Goal: Task Accomplishment & Management: Use online tool/utility

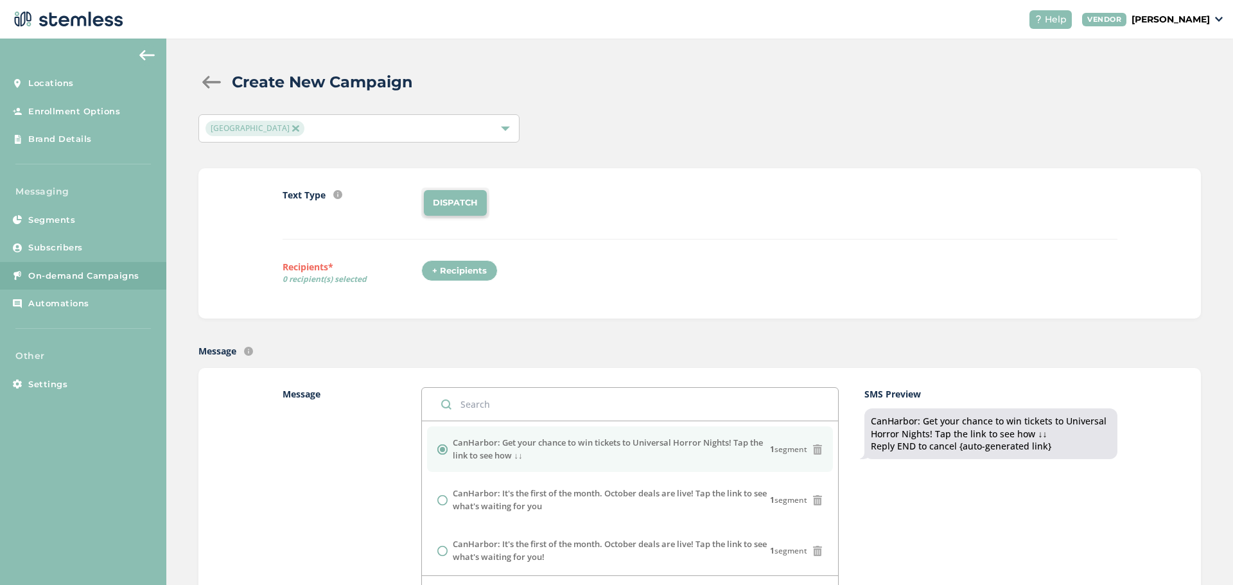
scroll to position [321, 0]
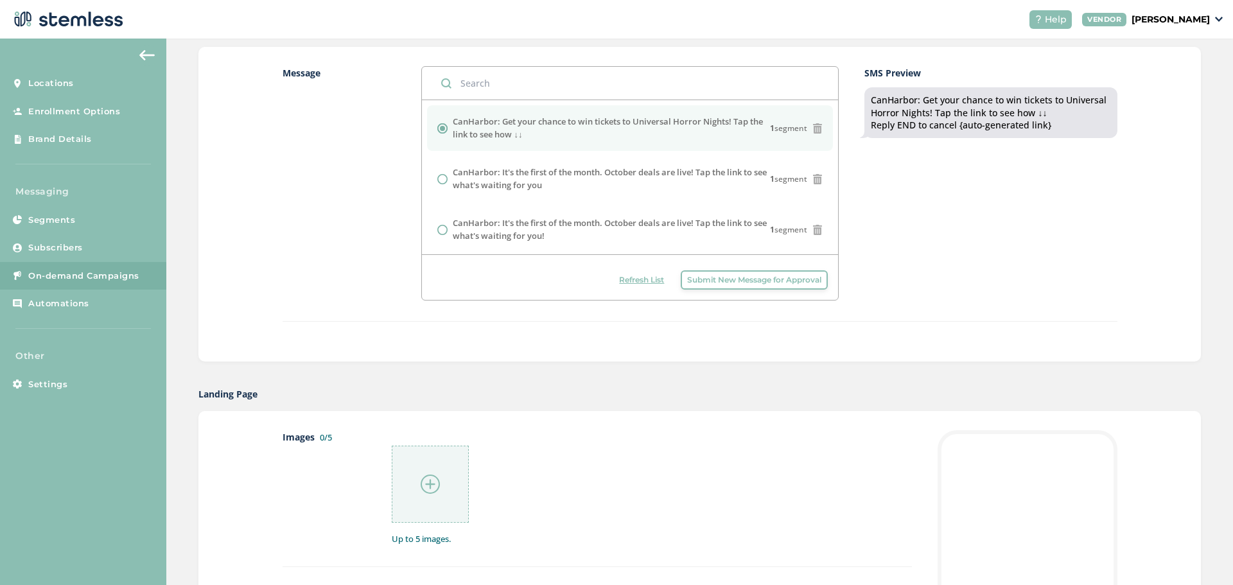
click at [421, 482] on img at bounding box center [430, 484] width 19 height 19
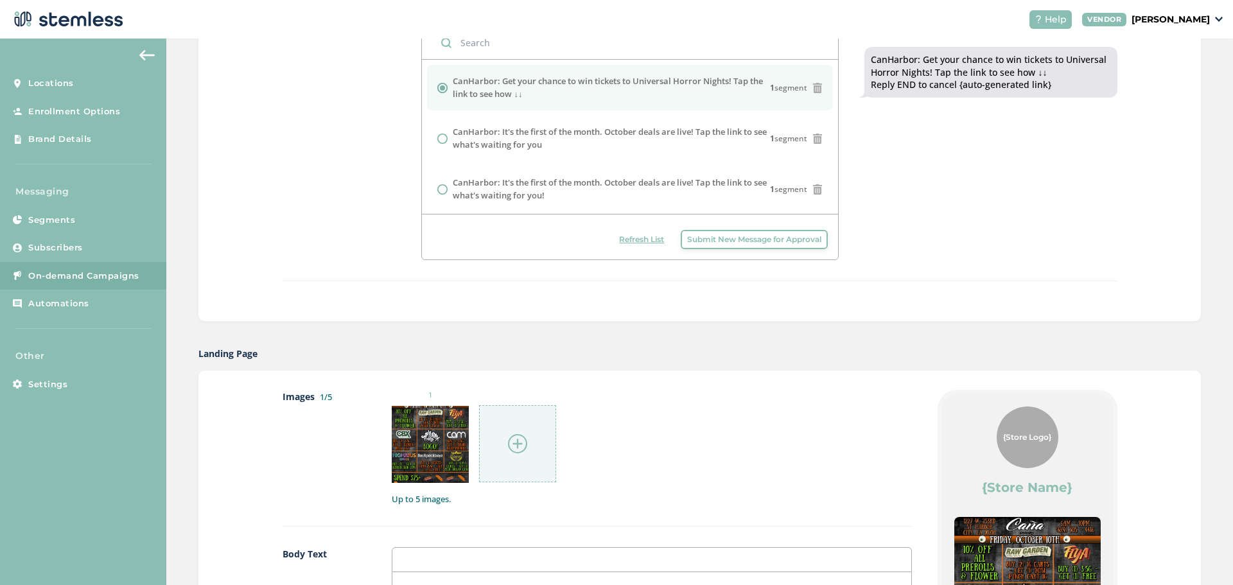
scroll to position [514, 0]
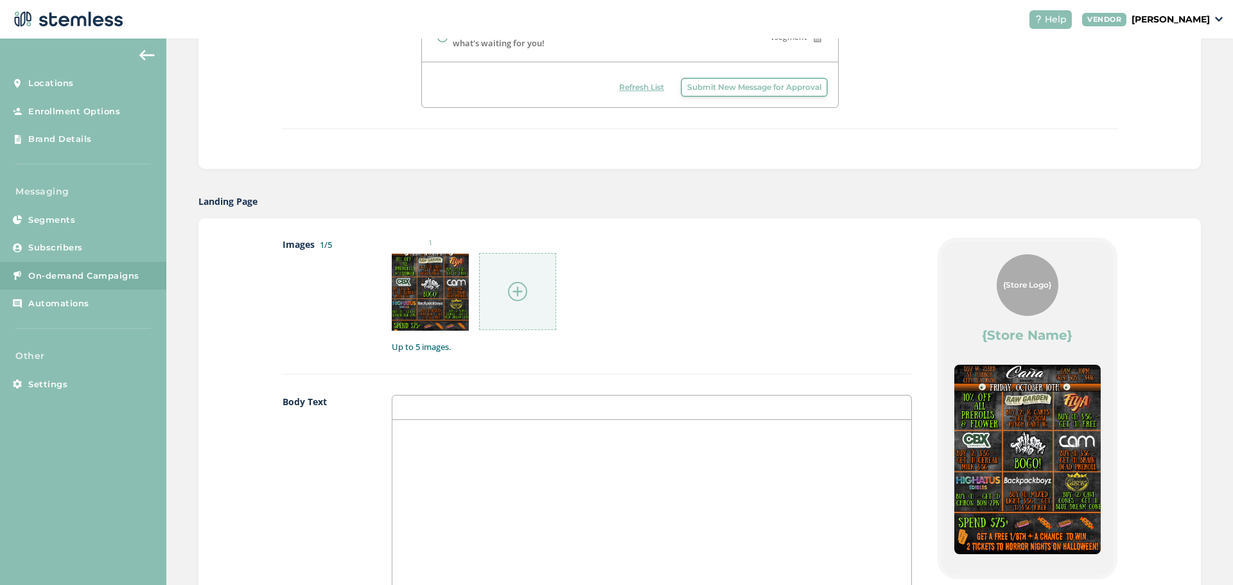
click at [524, 295] on div at bounding box center [517, 291] width 77 height 77
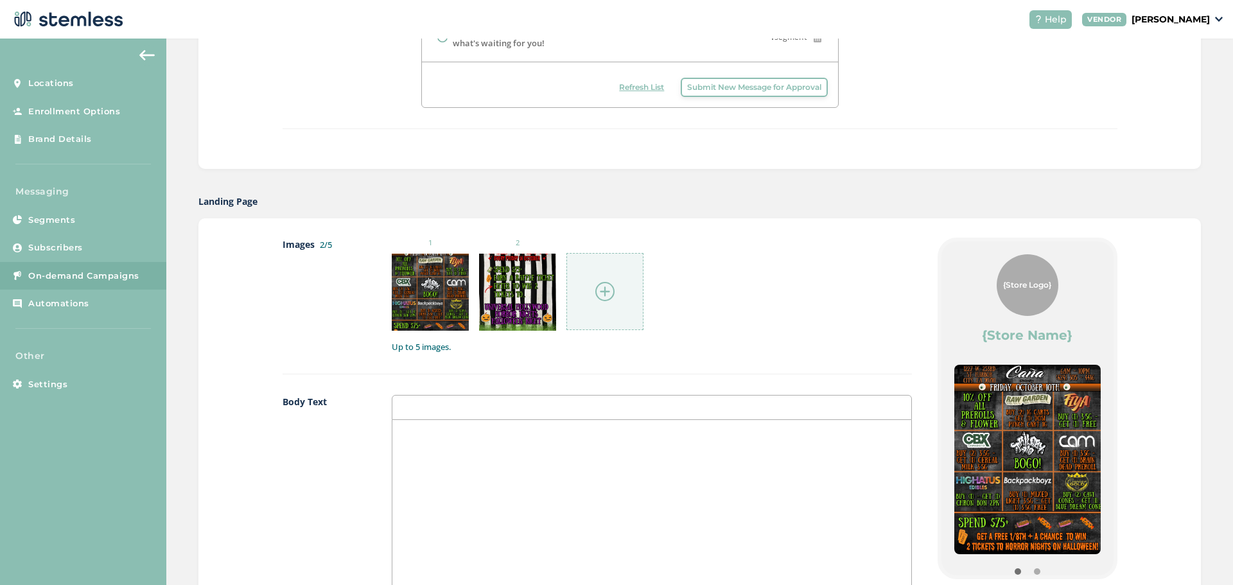
click at [584, 291] on div at bounding box center [604, 291] width 77 height 77
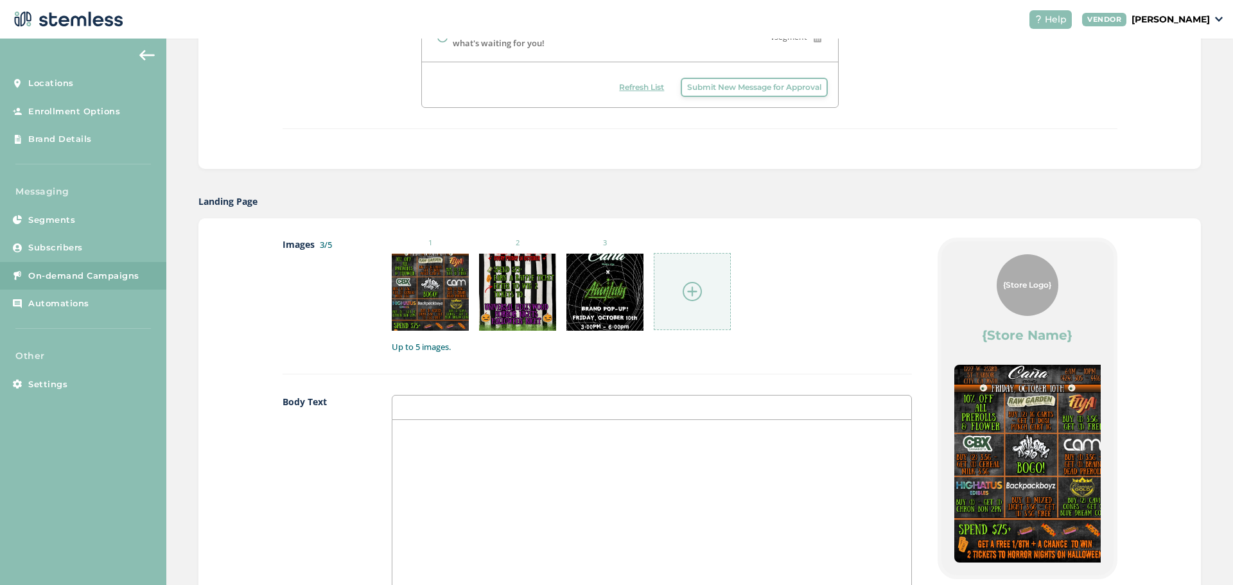
click at [696, 302] on div at bounding box center [692, 291] width 77 height 77
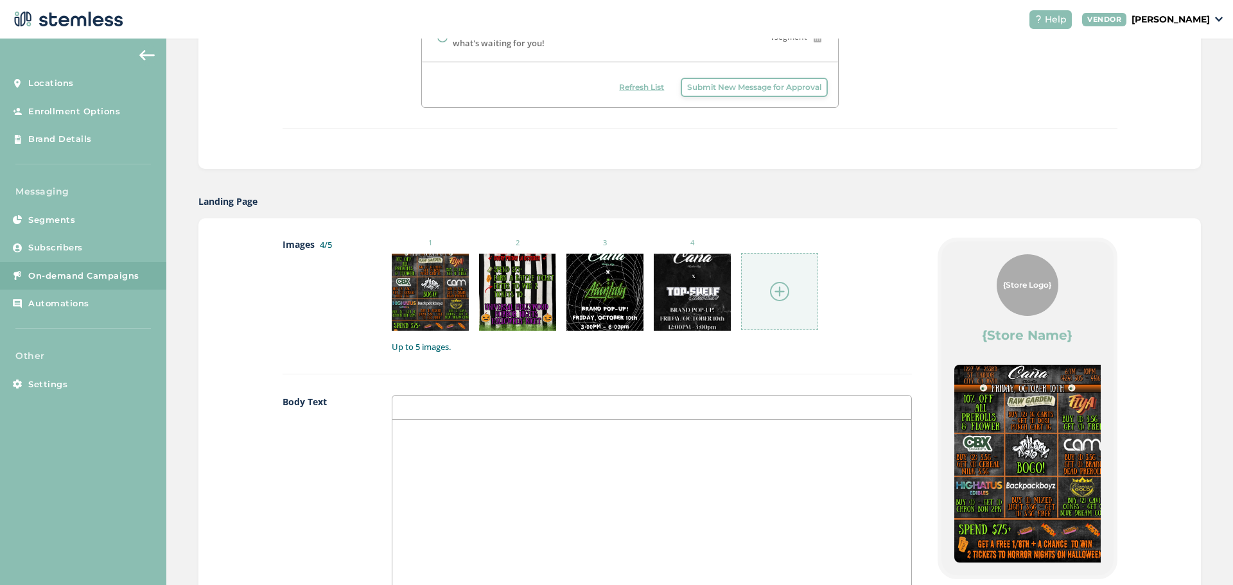
click at [323, 474] on label "Body Text" at bounding box center [324, 536] width 83 height 282
click at [753, 301] on div at bounding box center [779, 291] width 77 height 77
click at [490, 453] on div at bounding box center [651, 548] width 519 height 256
click at [403, 432] on p "👻👻" at bounding box center [652, 434] width 500 height 12
click at [419, 442] on div "👻🎃🎃👻" at bounding box center [651, 548] width 519 height 256
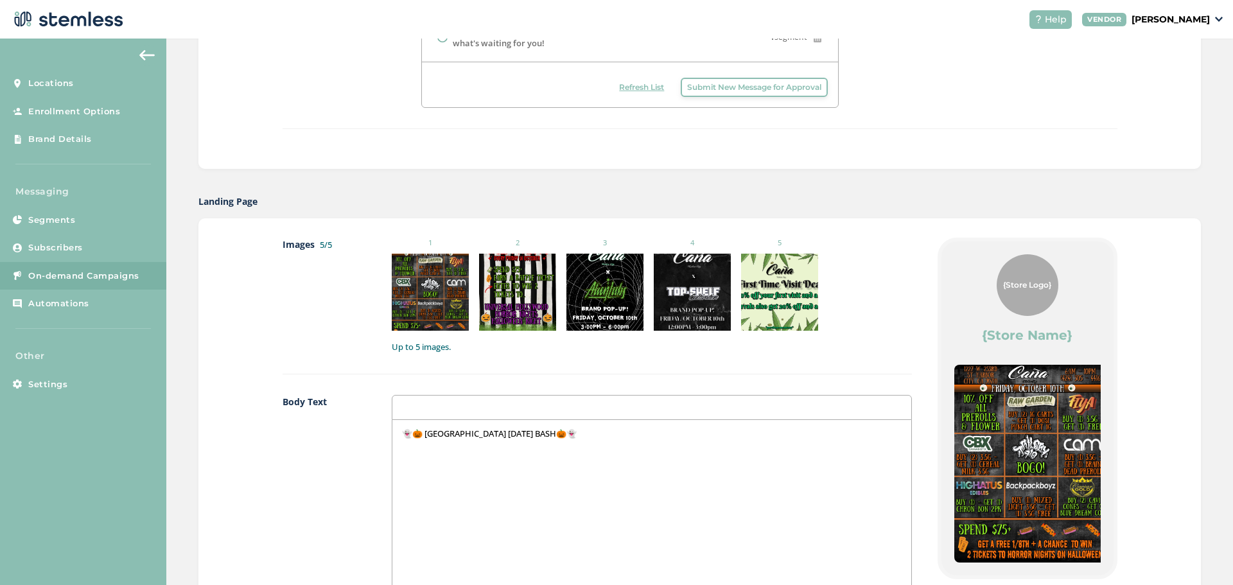
click at [597, 450] on div "👻🎃 [GEOGRAPHIC_DATA] [DATE] BASH🎃👻" at bounding box center [651, 548] width 519 height 256
click at [448, 459] on p "All Flower & prerolls -" at bounding box center [652, 457] width 500 height 12
click at [503, 462] on p "All Flower & Prerolls -" at bounding box center [652, 457] width 500 height 12
click at [573, 466] on div "👻🎃 CANA HARBOR [DATE] BASH🎃👻 All Flower & Prerolls - 10% OFF 🌿🔥" at bounding box center [651, 548] width 519 height 256
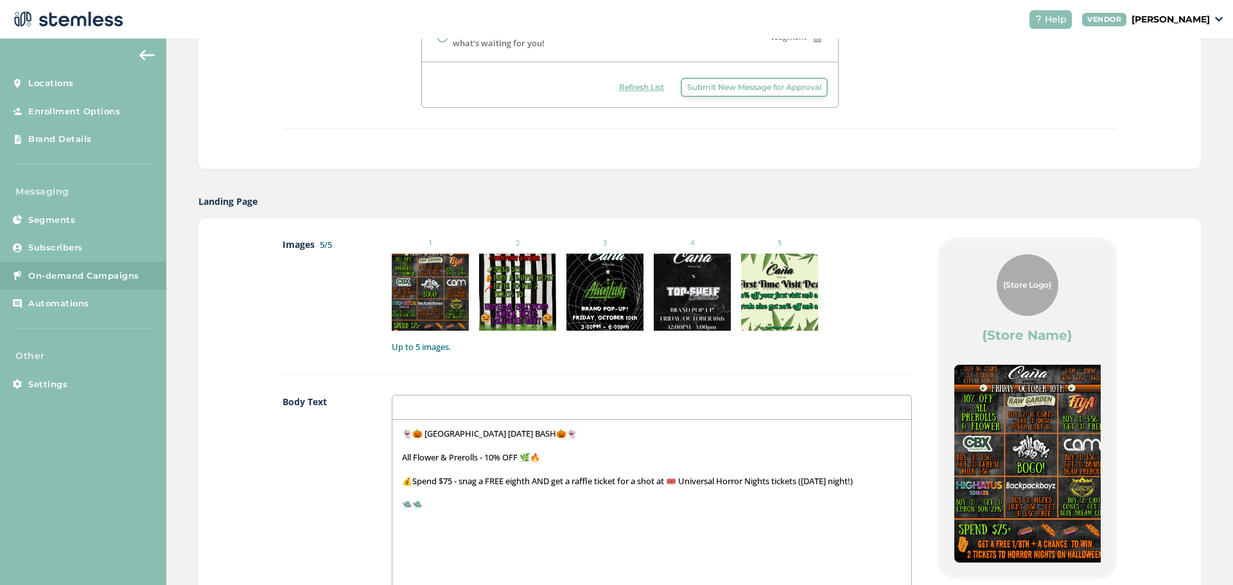
click at [421, 512] on div "👻🎃 CANA HARBOR [DATE] BASH🎃👻 All Flower & Prerolls - 10% OFF 🌿🔥 💰Spend $75 - sn…" at bounding box center [651, 548] width 519 height 256
click at [472, 502] on p "🛸Alien Labs Demo: 3PM-6PM" at bounding box center [652, 505] width 500 height 12
click at [554, 511] on div "👻🎃 CANA HARBOR [DATE] BASH🎃👻 All Flower & Prerolls - 10% OFF 🌿🔥 💰Spend $75 - sn…" at bounding box center [651, 548] width 519 height 256
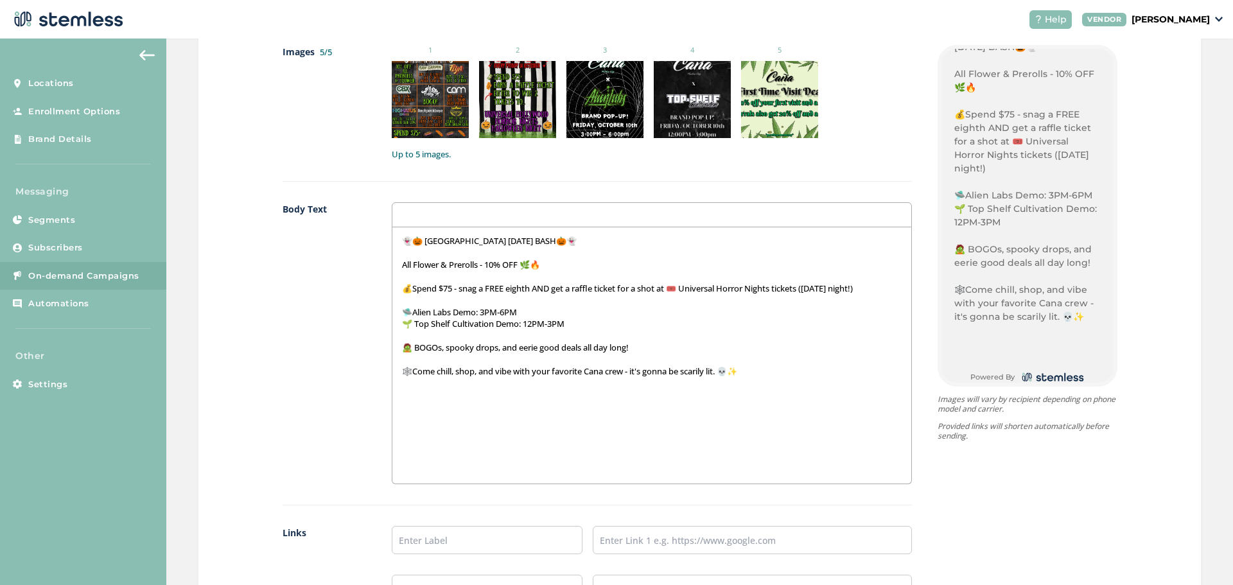
scroll to position [387, 0]
click at [1055, 452] on div "{Store Logo} {Store Name} 👻🎃 [GEOGRAPHIC_DATA] [DATE] BASH🎃👻 All Flower & Prero…" at bounding box center [1015, 358] width 206 height 627
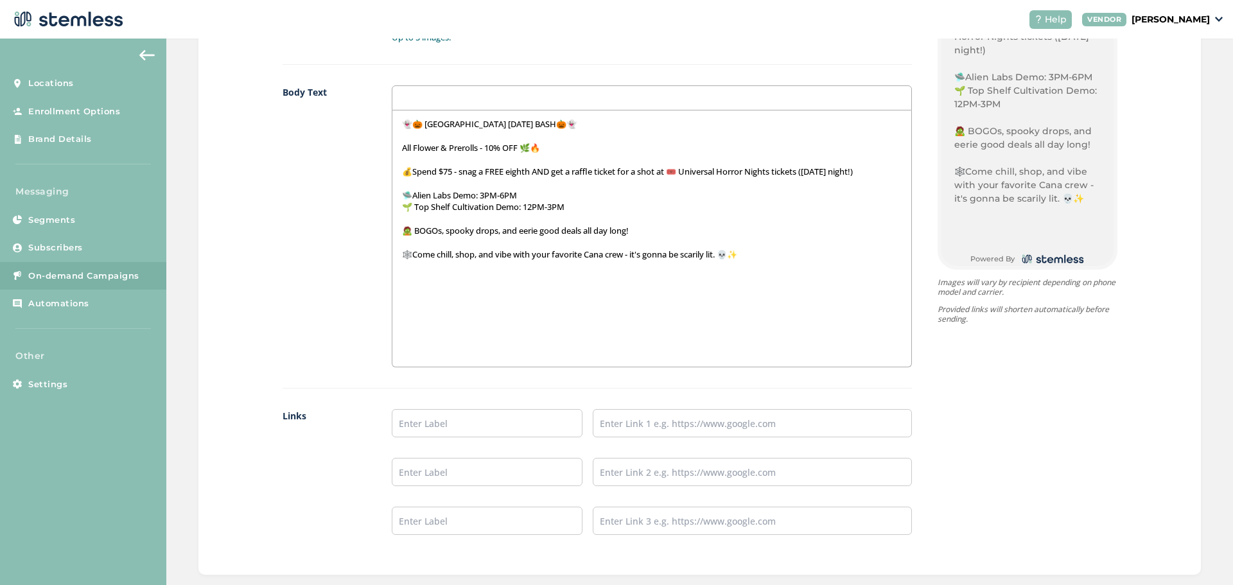
scroll to position [835, 0]
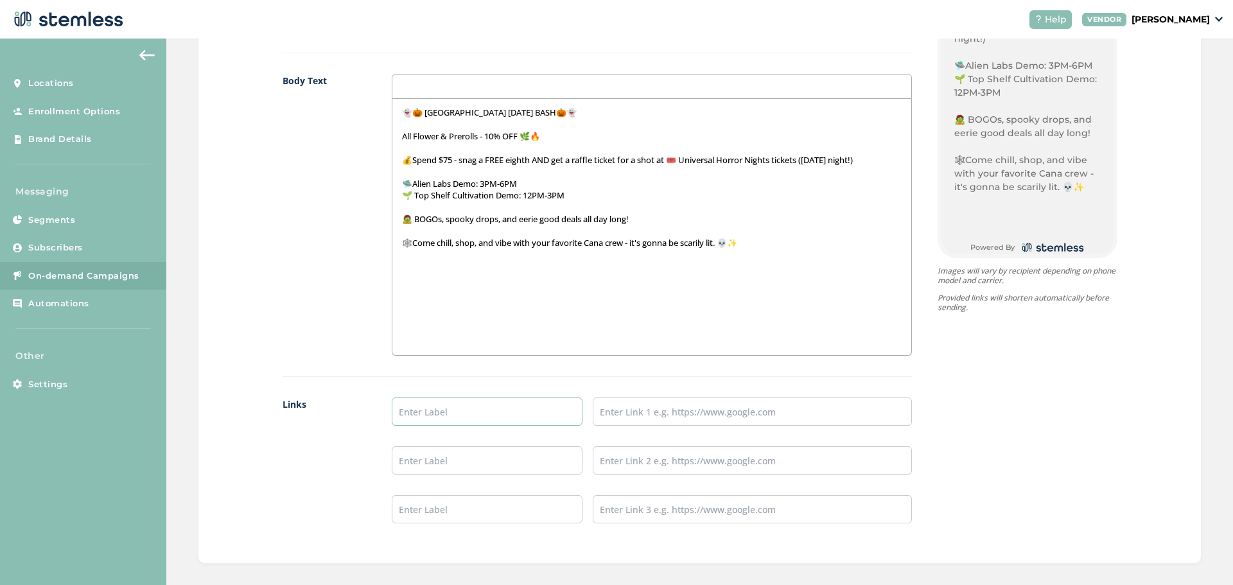
click at [528, 408] on input "text" at bounding box center [487, 412] width 191 height 28
type input "Menu"
click at [672, 416] on input "text" at bounding box center [752, 412] width 319 height 28
type input "[URL][DOMAIN_NAME]"
click at [506, 451] on input "text" at bounding box center [487, 460] width 191 height 28
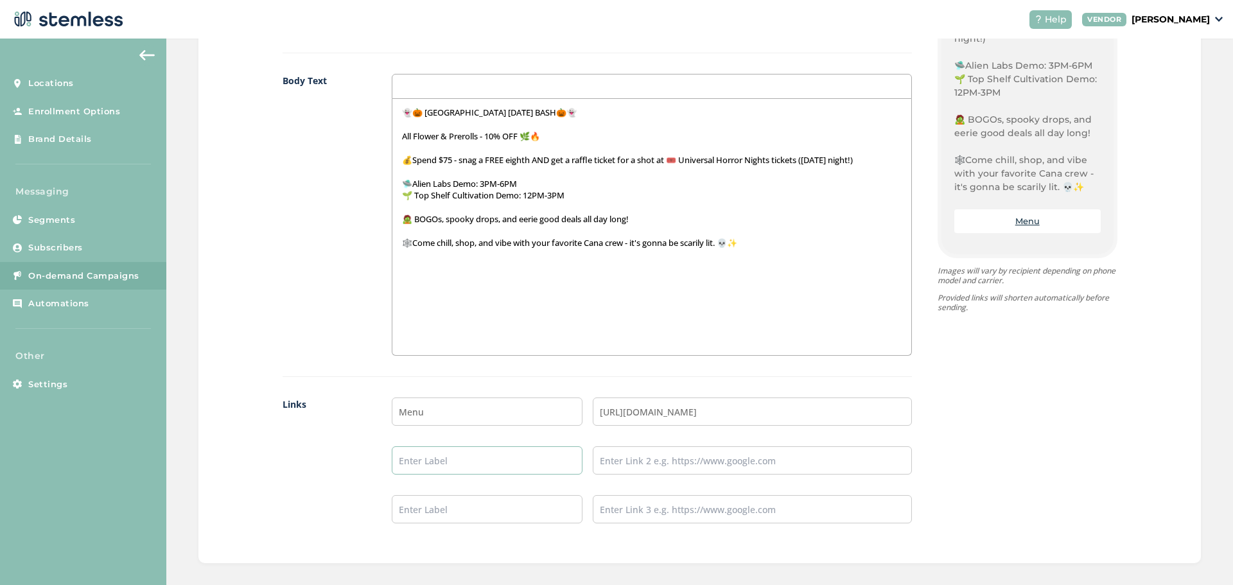
type input "Instagram"
click at [665, 453] on input "text" at bounding box center [752, 460] width 319 height 28
click at [745, 462] on input "[URL][DOMAIN_NAME]" at bounding box center [752, 460] width 319 height 28
type input "[URL][DOMAIN_NAME]"
click at [800, 477] on ul "Menu [URL][DOMAIN_NAME] Instagram [URL][DOMAIN_NAME]" at bounding box center [652, 461] width 520 height 126
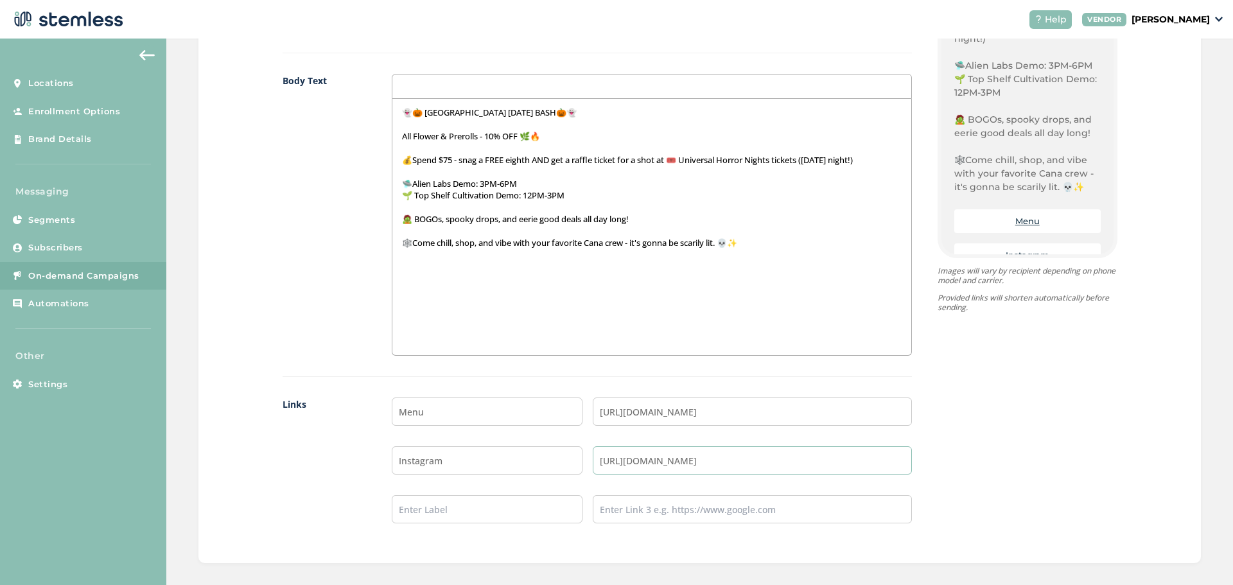
click at [800, 471] on input "[URL][DOMAIN_NAME]" at bounding box center [752, 460] width 319 height 28
click at [520, 514] on input "text" at bounding box center [487, 509] width 191 height 28
type input "TikTok"
click at [694, 497] on input "text" at bounding box center [752, 509] width 319 height 28
type input "[URL][DOMAIN_NAME][DOMAIN_NAME]"
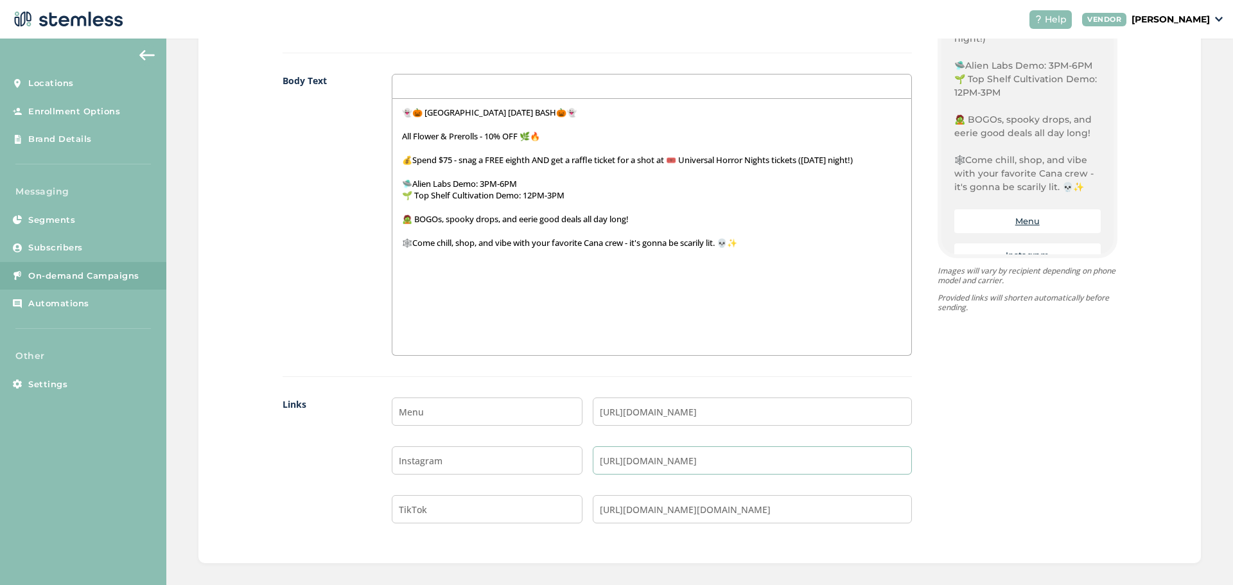
click at [805, 457] on input "[URL][DOMAIN_NAME]" at bounding box center [752, 460] width 319 height 28
drag, startPoint x: 812, startPoint y: 464, endPoint x: 583, endPoint y: 469, distance: 229.3
click at [593, 469] on input "[URL][DOMAIN_NAME]" at bounding box center [752, 460] width 319 height 28
paste input "the.cana.baddie"
type input "[URL][DOMAIN_NAME][DOMAIN_NAME]"
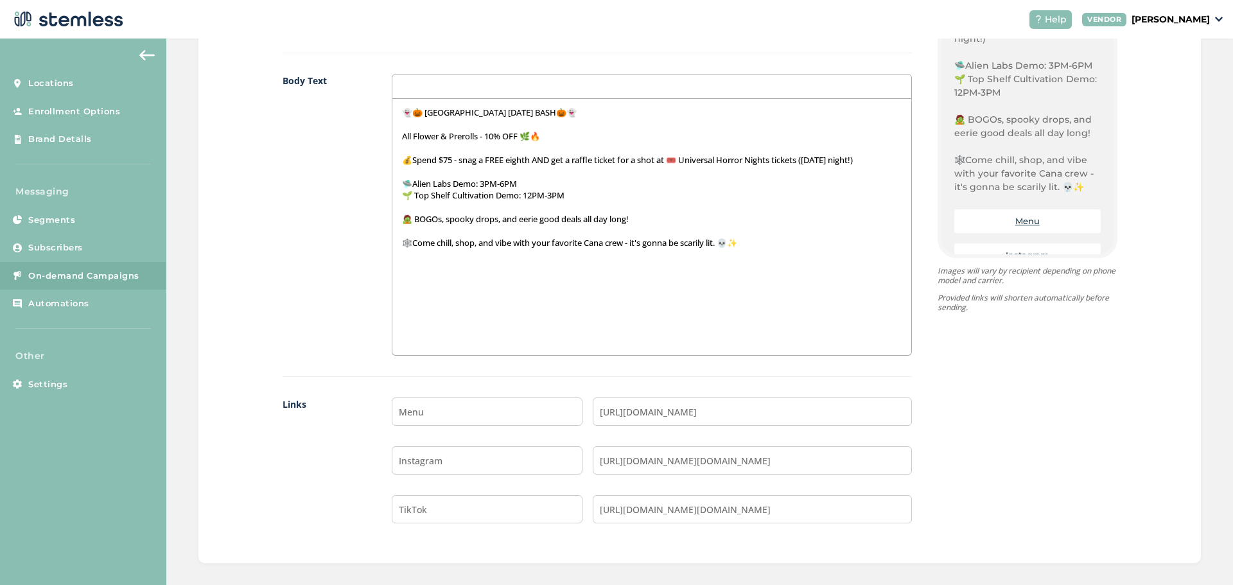
click at [990, 389] on div "{Store Logo} {Store Name} 👻🎃 [GEOGRAPHIC_DATA] [DATE] BASH🎃👻 All Flower & Prero…" at bounding box center [1015, 230] width 206 height 627
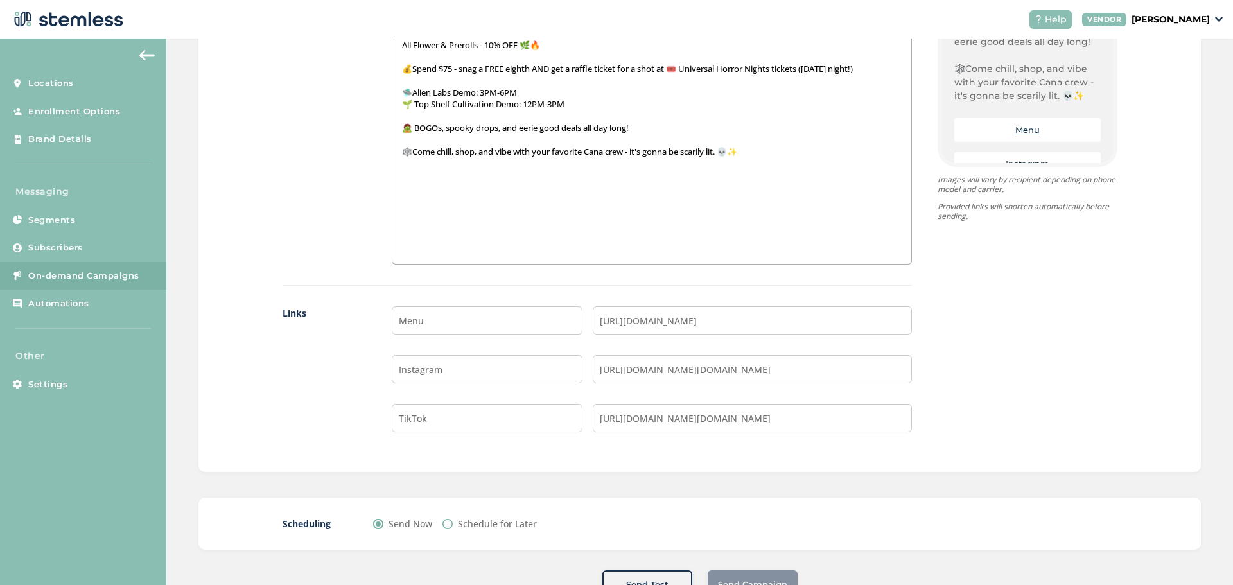
scroll to position [1041, 0]
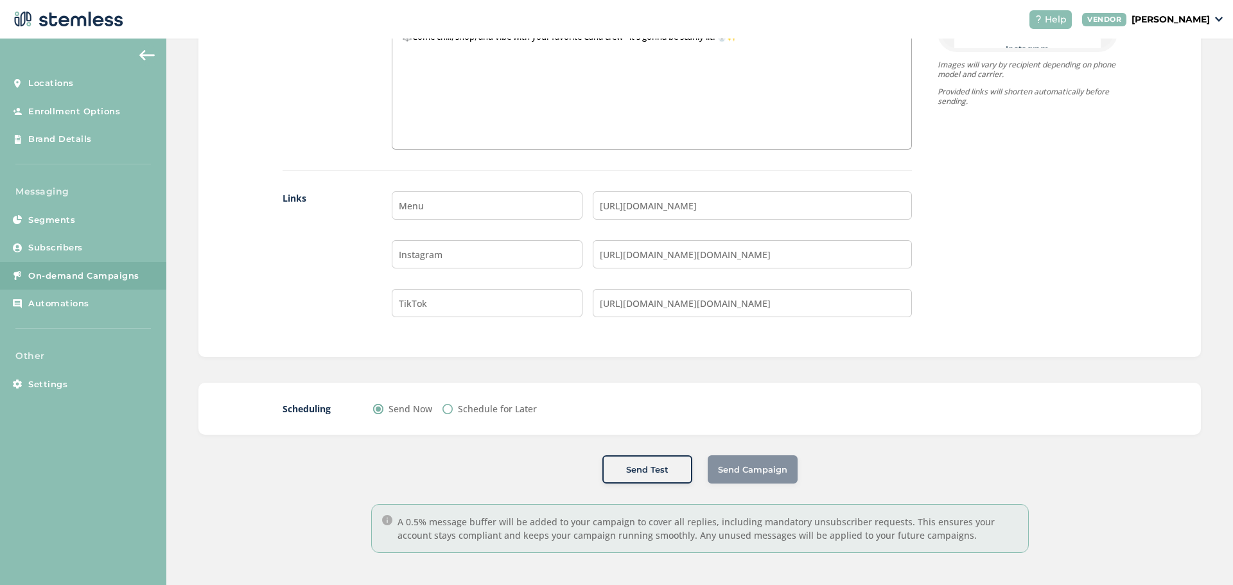
click at [511, 460] on div "Send Test Send Campaign" at bounding box center [699, 469] width 1002 height 28
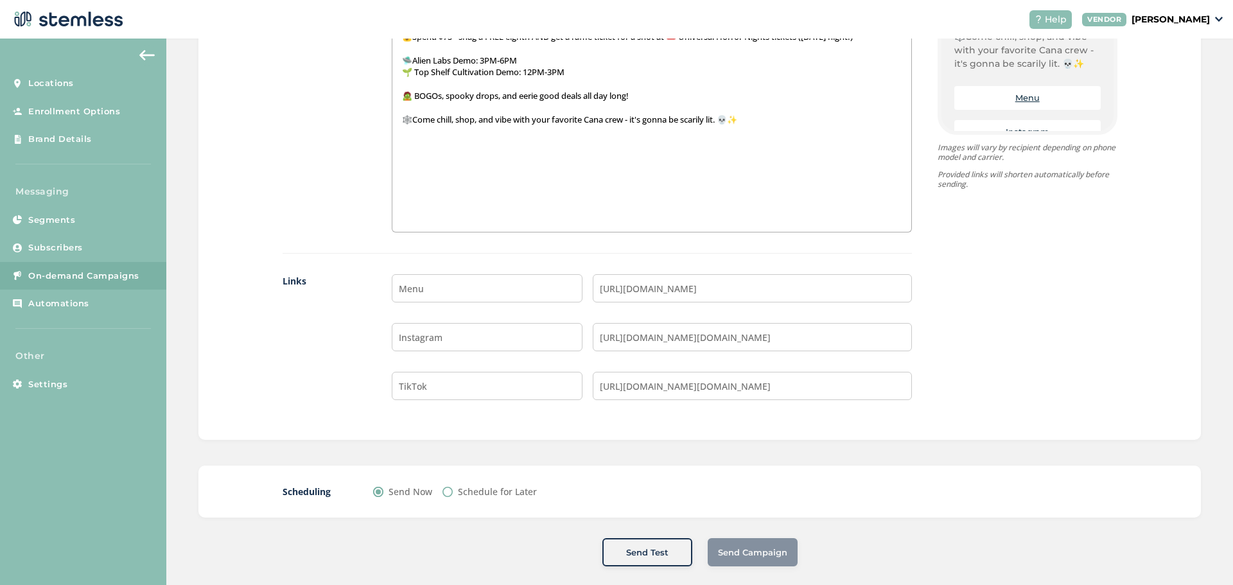
scroll to position [977, 0]
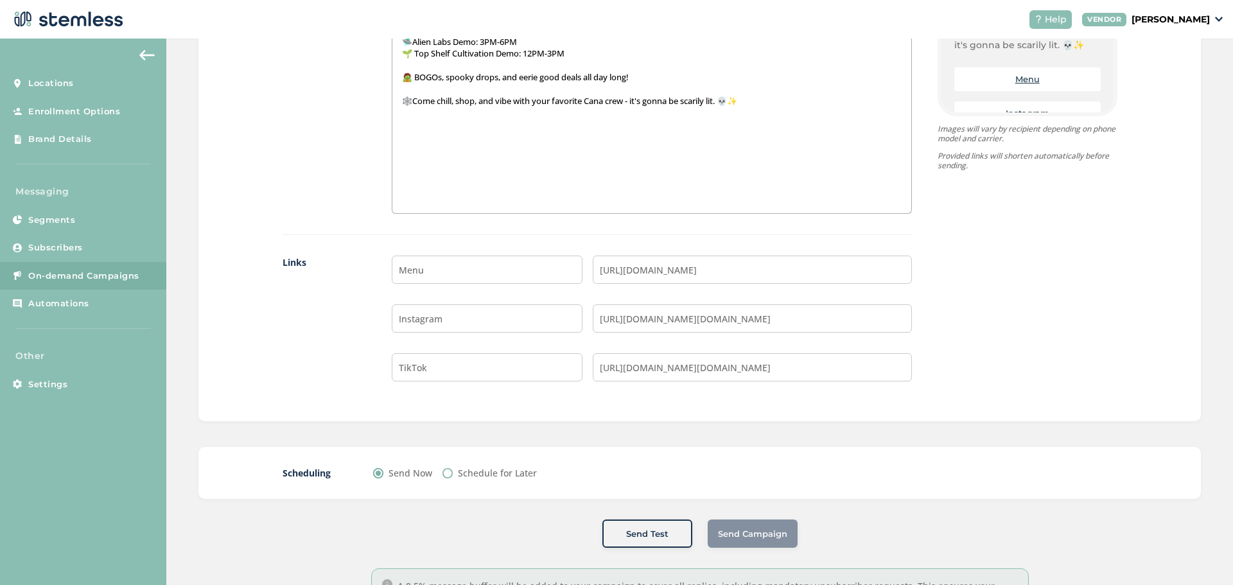
click at [445, 479] on div "Schedule for Later" at bounding box center [489, 472] width 94 height 13
click at [446, 471] on input "Schedule for Later" at bounding box center [447, 473] width 10 height 10
radio input "true"
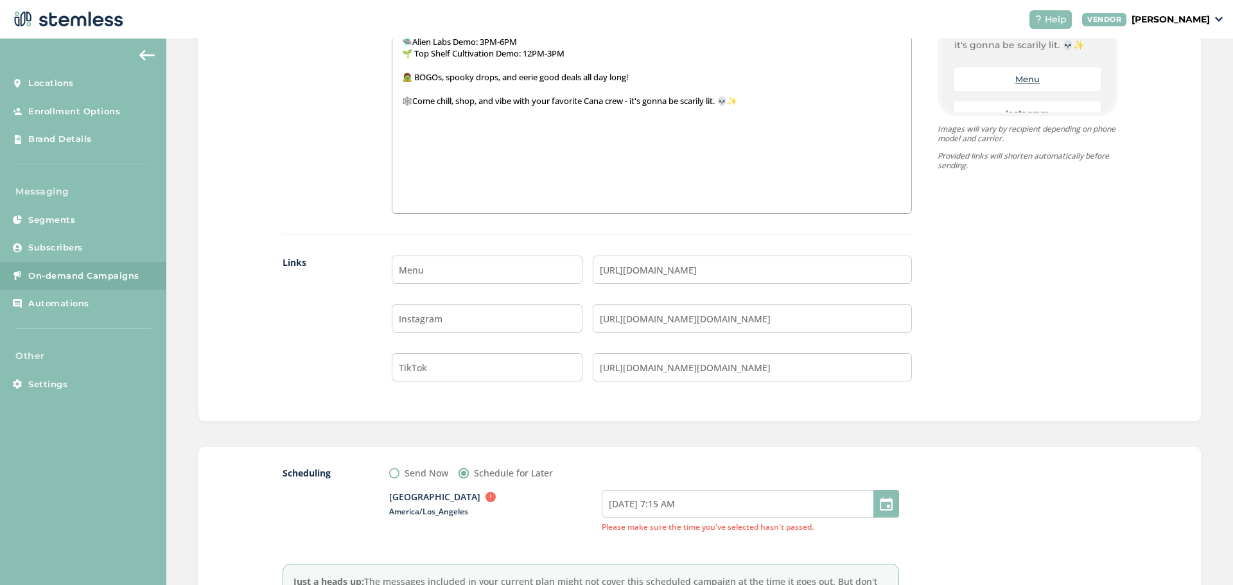
click at [889, 502] on div at bounding box center [886, 504] width 26 height 28
click at [748, 503] on input "[DATE] 7:15 AM" at bounding box center [750, 504] width 297 height 28
select select "7"
select select "15"
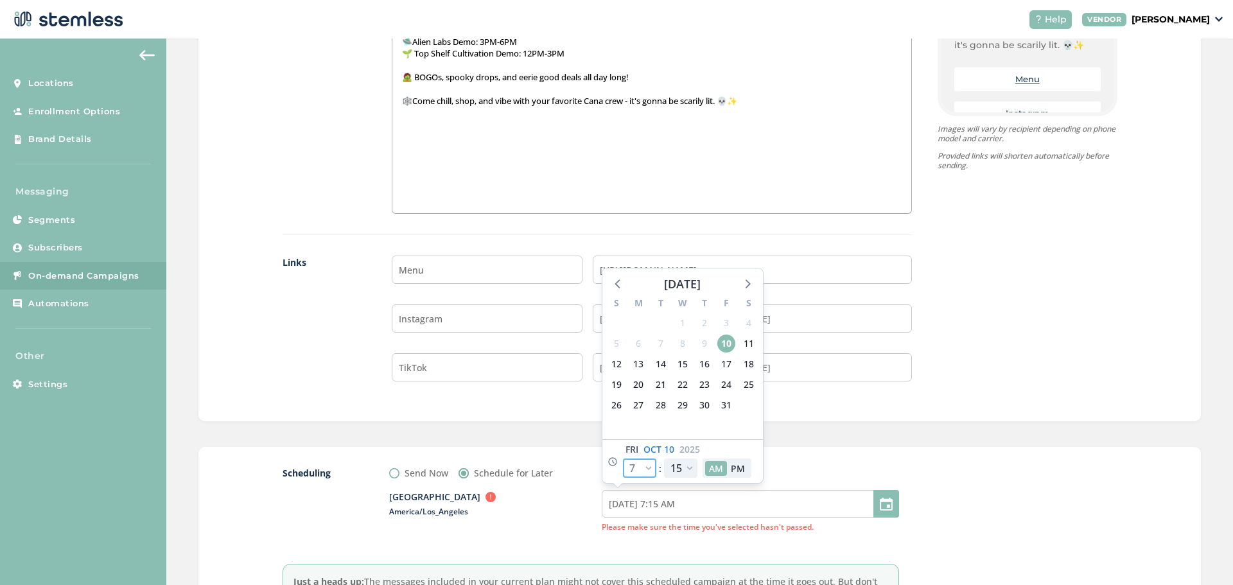
click at [642, 466] on select "12 1 2 3 4 5 6 7 8 9 10 11" at bounding box center [639, 468] width 33 height 19
select select "9"
click at [623, 459] on select "12 1 2 3 4 5 6 7 8 9 10 11" at bounding box center [639, 468] width 33 height 19
type input "[DATE] 9:15 AM"
click at [641, 463] on select "12 1 2 3 4 5 6 7 8 9 10 11" at bounding box center [639, 468] width 33 height 19
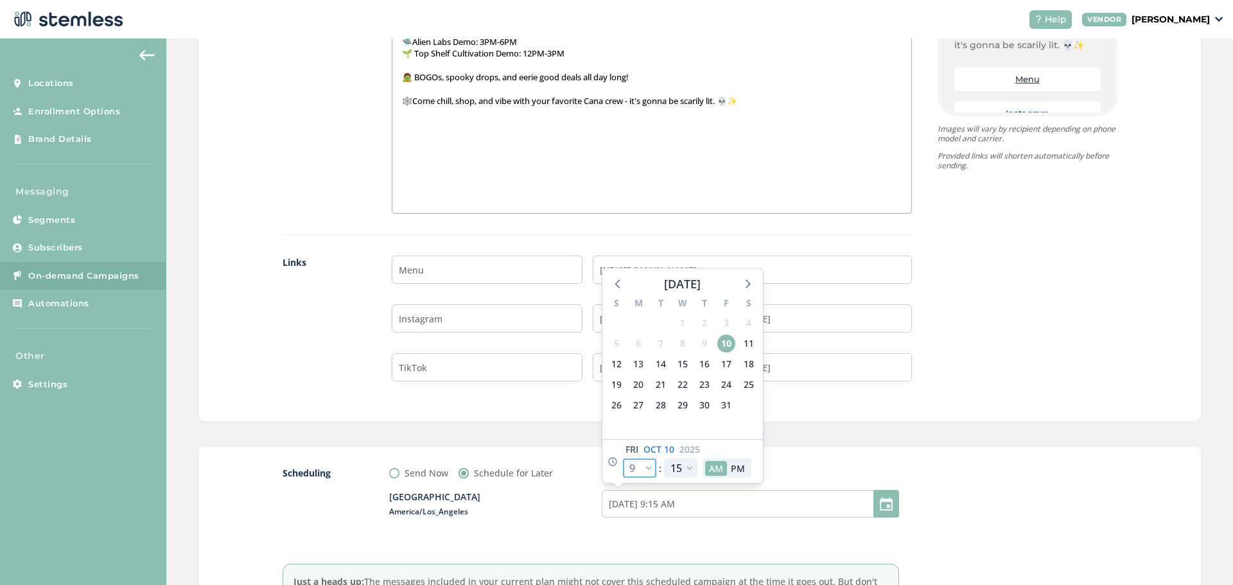
select select "8"
click at [623, 459] on select "12 1 2 3 4 5 6 7 8 9 10 11" at bounding box center [639, 468] width 33 height 19
type input "[DATE] 8:15 AM"
select select "8"
click at [685, 462] on select "00 05 10 15 20 25 30 35 40 45 50 55" at bounding box center [680, 468] width 33 height 19
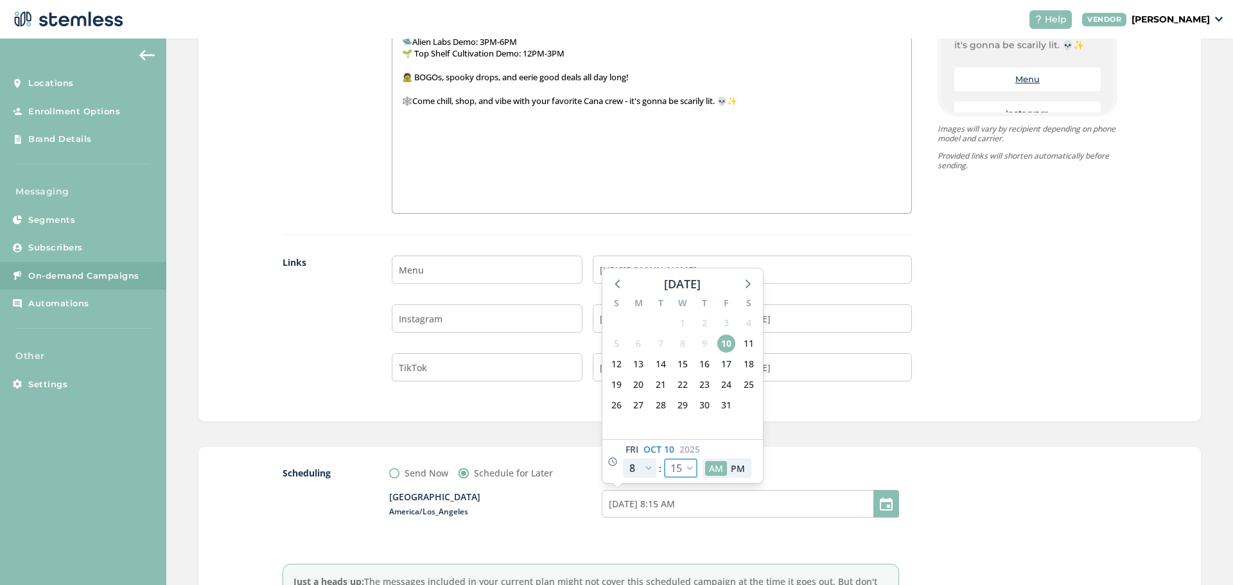
select select "0"
click at [664, 459] on select "00 05 10 15 20 25 30 35 40 45 50 55" at bounding box center [680, 468] width 33 height 19
type input "[DATE] 8:00 AM"
select select "0"
click at [936, 419] on div "Images 5/5 1 2 3 4 5 Up to 5 images. Body Text 👻🎃 CANA HARBOR [DATE] BASH🎃👻 All…" at bounding box center [699, 88] width 1002 height 666
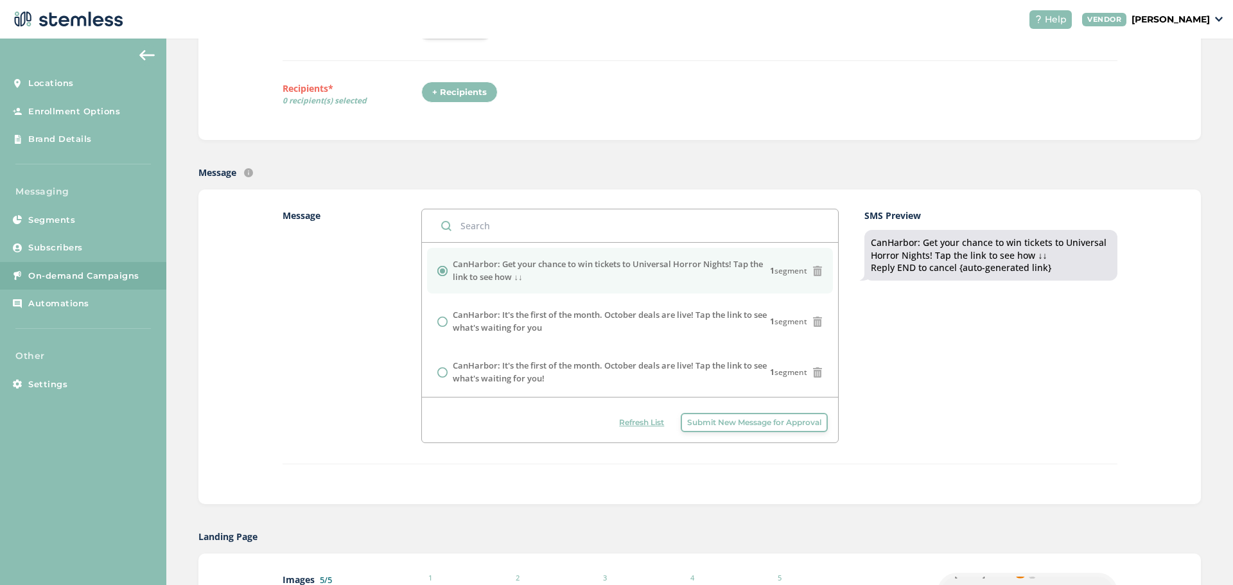
scroll to position [31, 0]
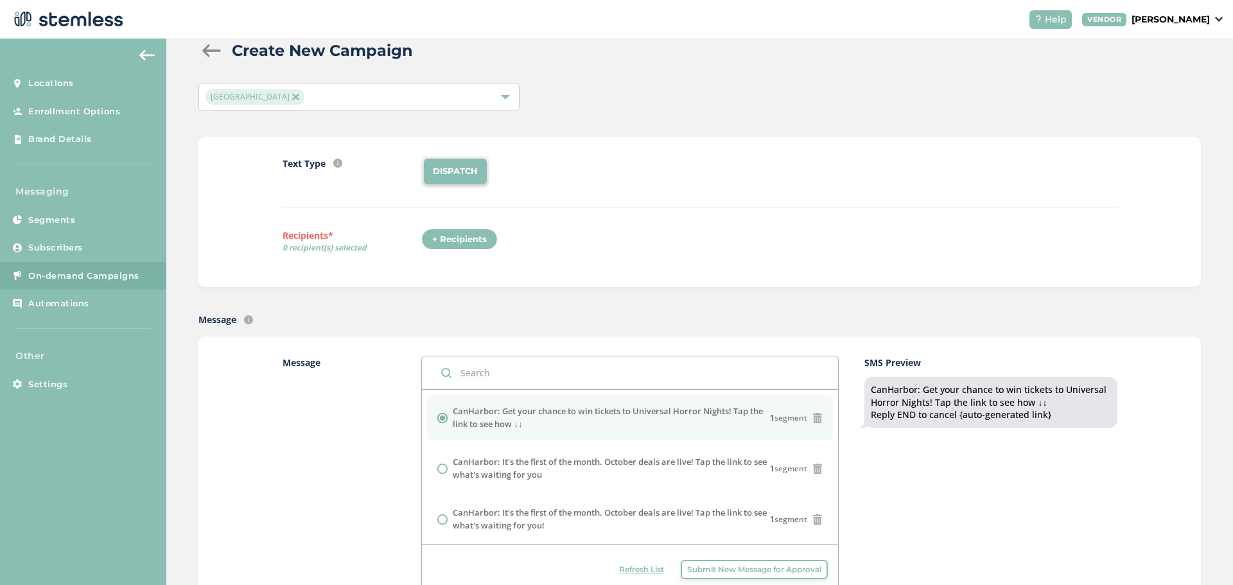
click at [455, 231] on div "+ Recipients" at bounding box center [459, 240] width 76 height 22
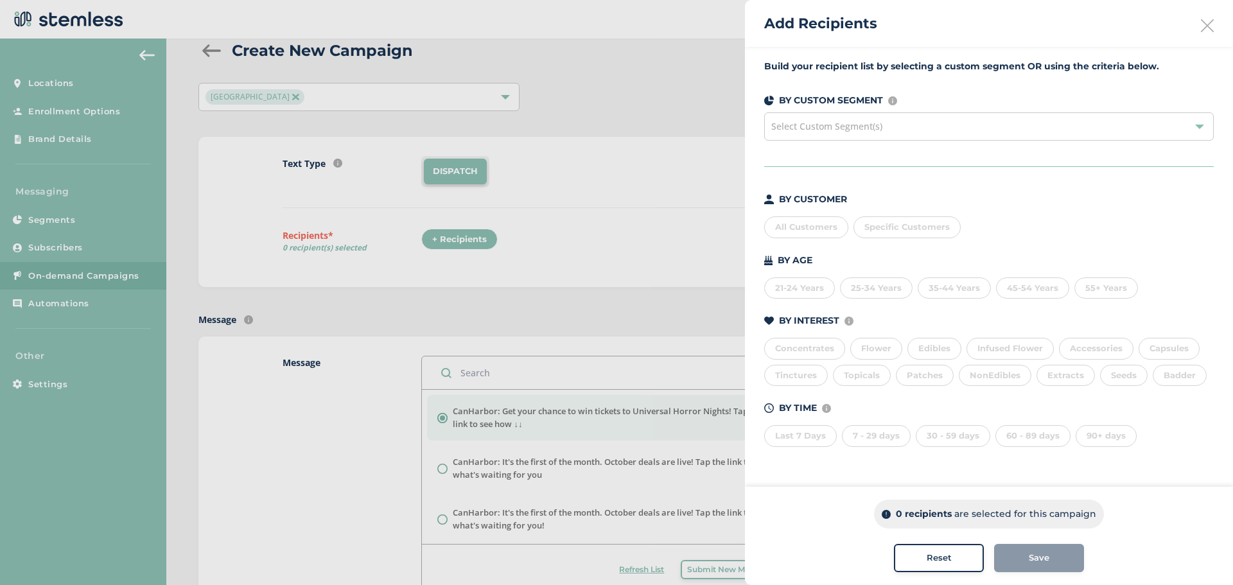
click at [812, 224] on div "All Customers" at bounding box center [806, 227] width 84 height 22
click at [1062, 550] on button "Save" at bounding box center [1039, 558] width 90 height 28
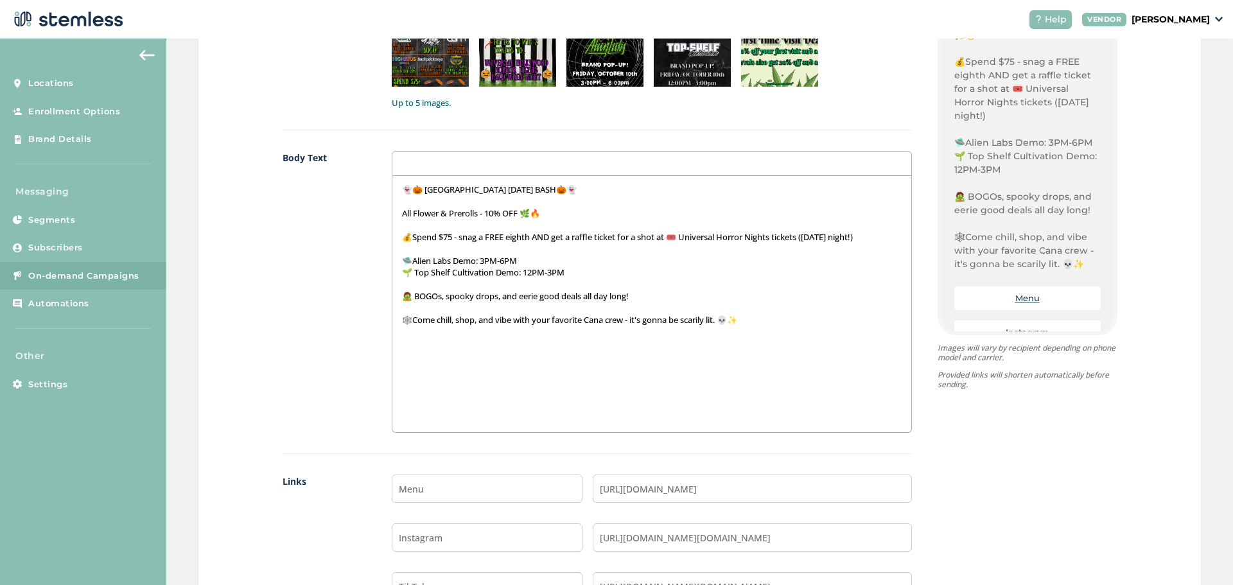
scroll to position [931, 0]
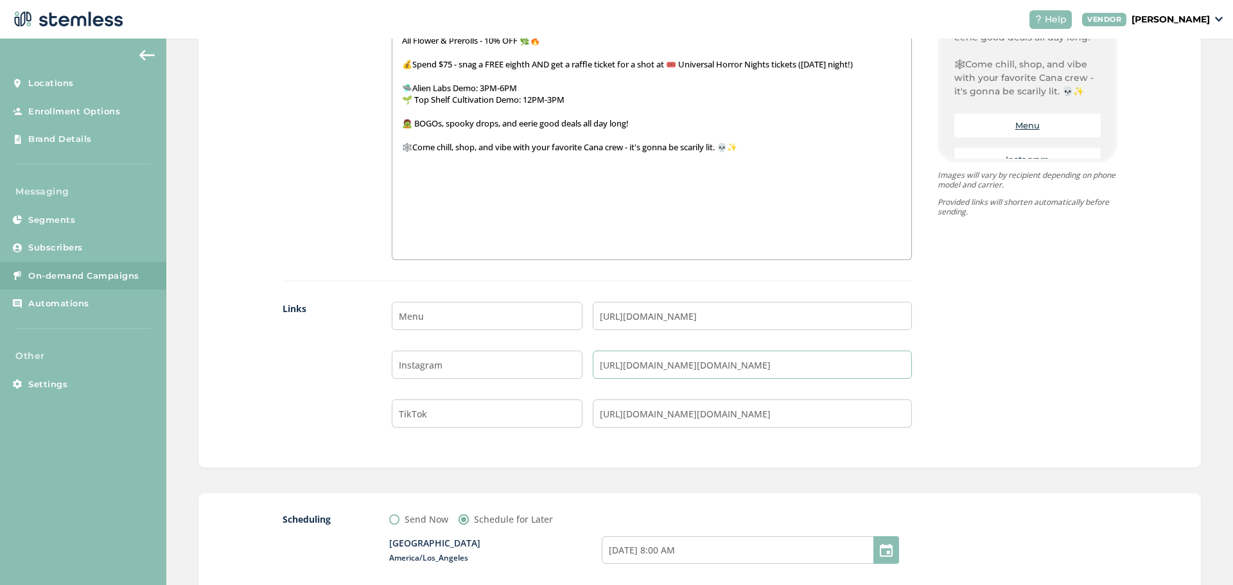
click at [818, 372] on input "[URL][DOMAIN_NAME][DOMAIN_NAME]" at bounding box center [752, 365] width 319 height 28
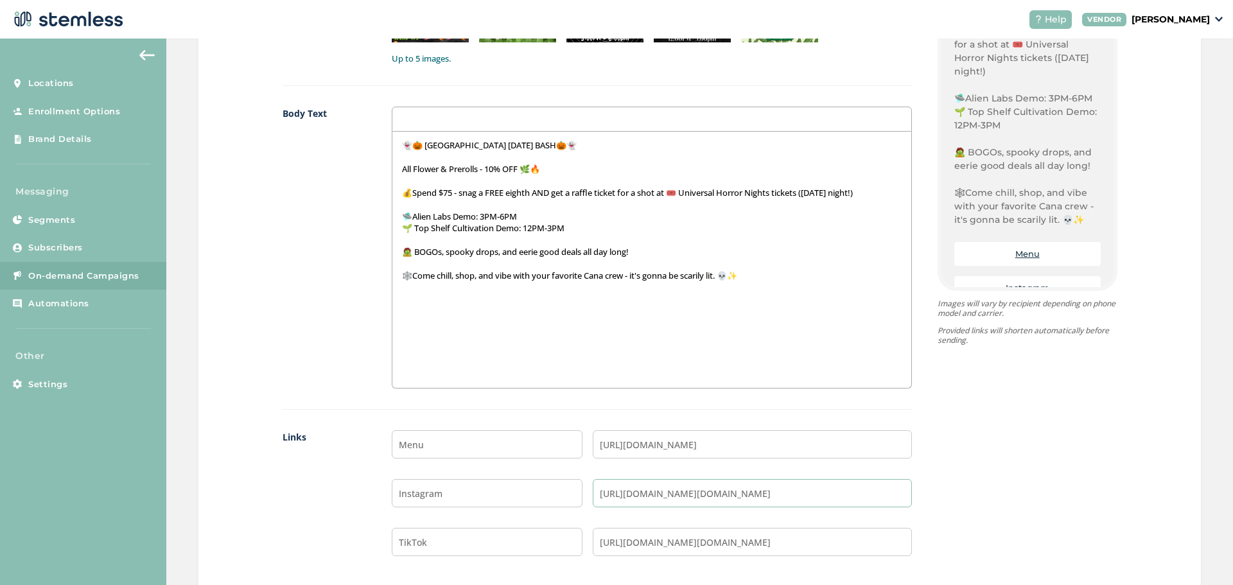
scroll to position [1187, 0]
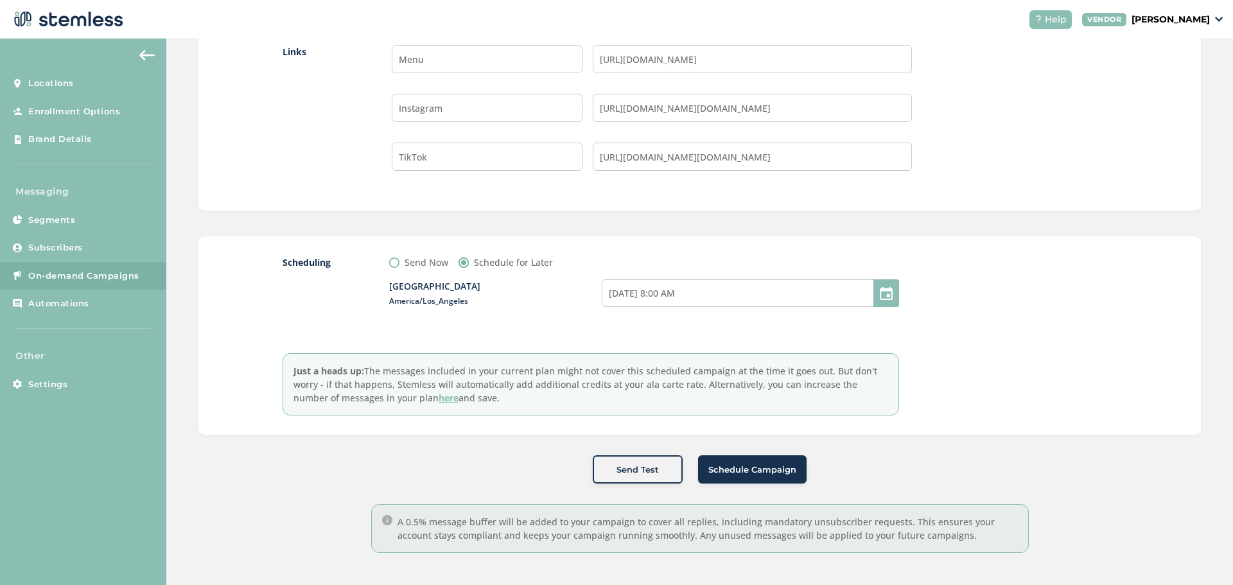
click at [744, 467] on span "Schedule Campaign" at bounding box center [752, 470] width 88 height 13
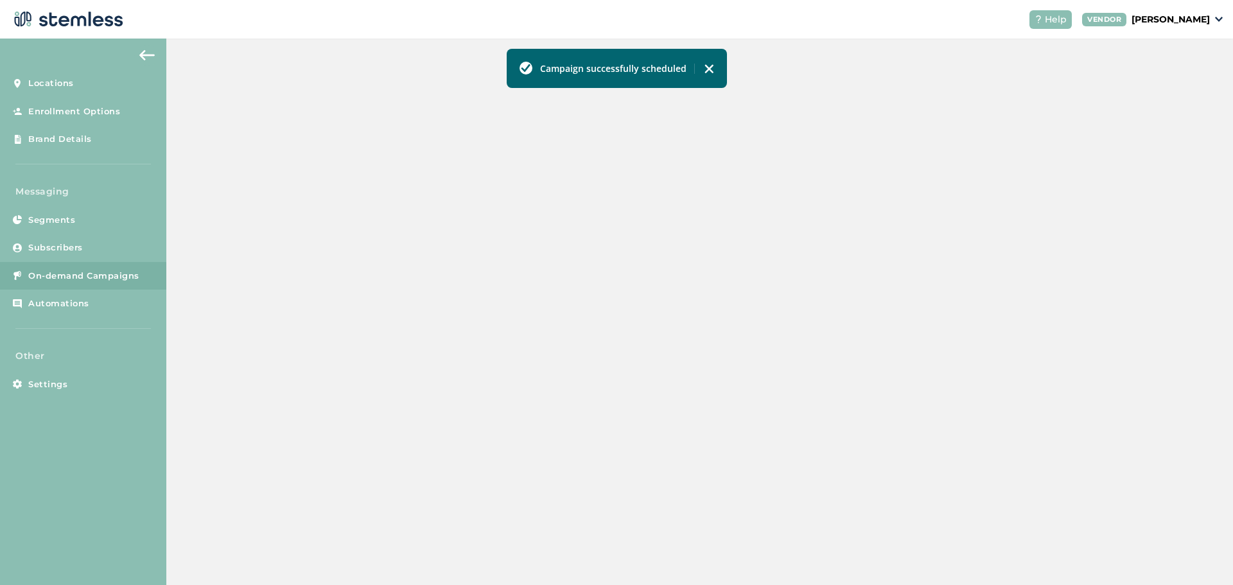
scroll to position [284, 0]
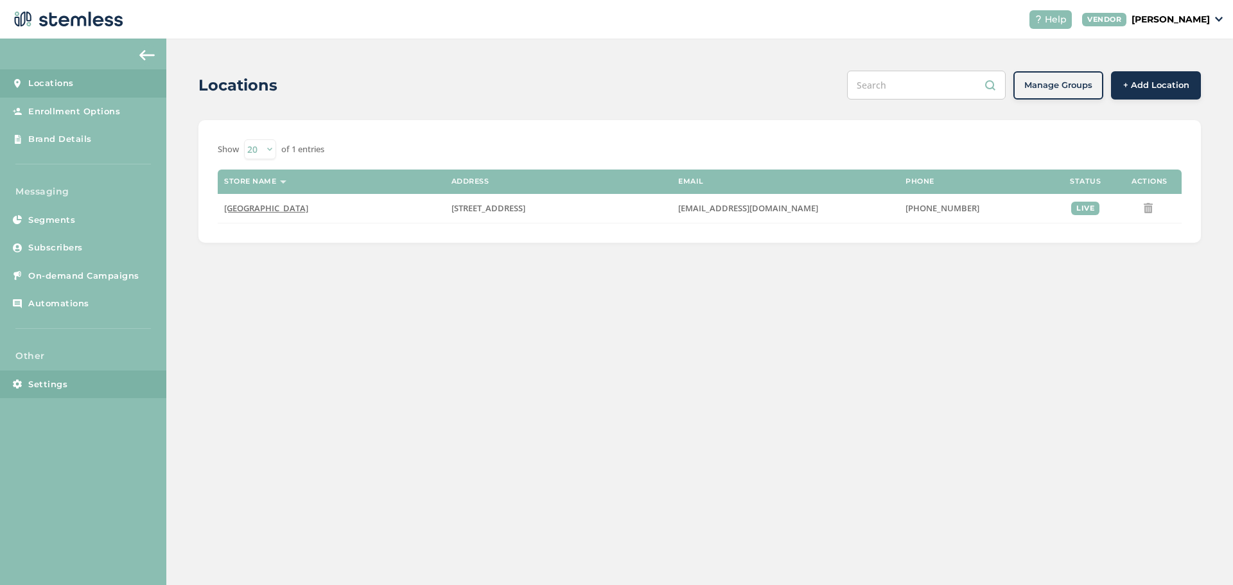
click at [58, 380] on span "Settings" at bounding box center [47, 384] width 39 height 13
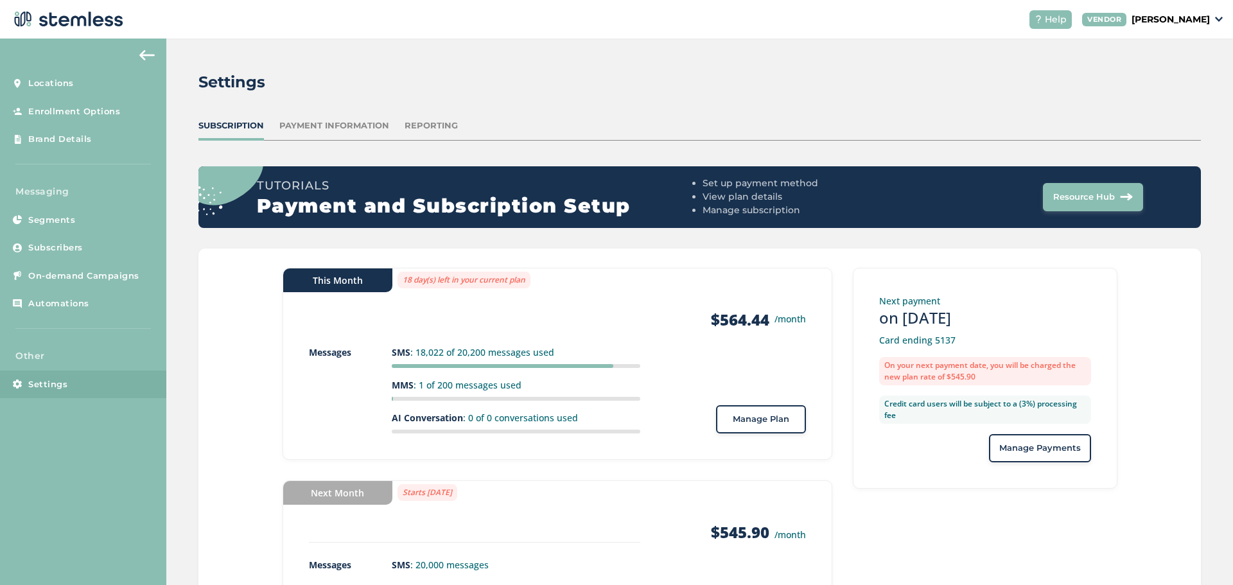
click at [760, 393] on div "Messages SMS : 18,022 of 20,200 messages used MMS : 1 of 200 messages used AI C…" at bounding box center [557, 390] width 497 height 88
click at [760, 416] on span "Manage Plan" at bounding box center [761, 419] width 57 height 13
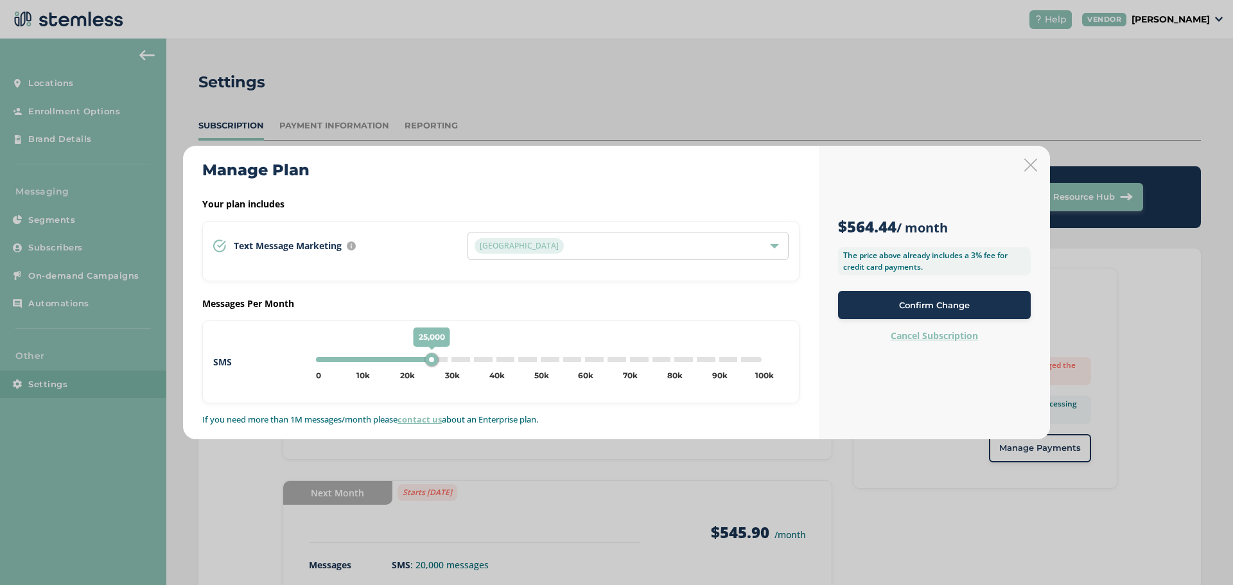
type input "30000"
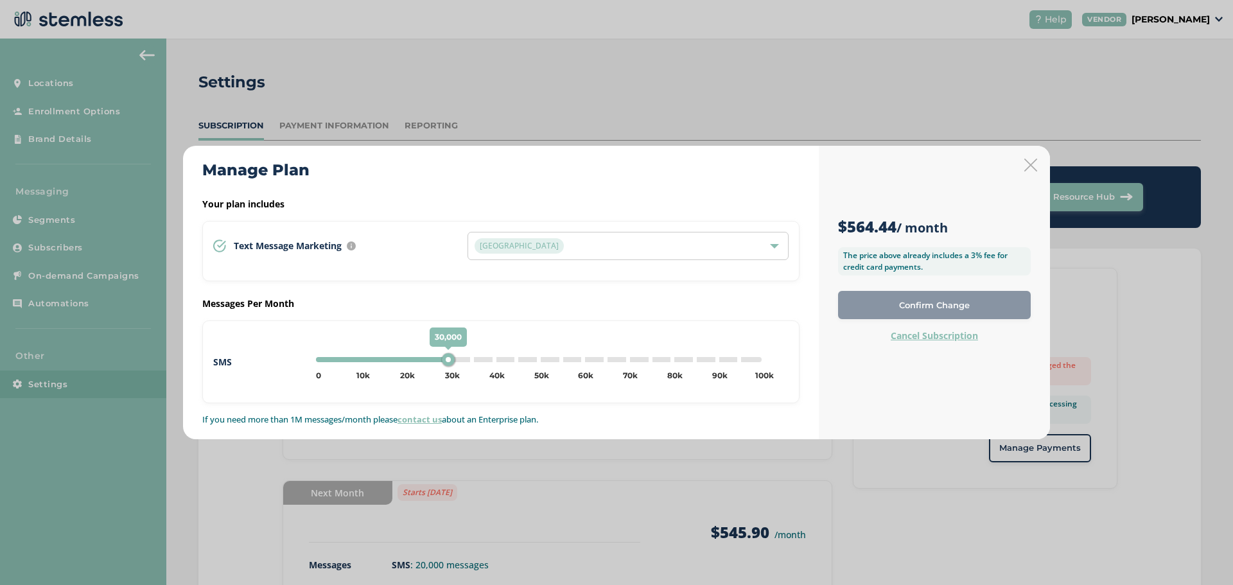
drag, startPoint x: 406, startPoint y: 359, endPoint x: 447, endPoint y: 360, distance: 41.1
click at [447, 360] on div "30,000" at bounding box center [448, 359] width 13 height 13
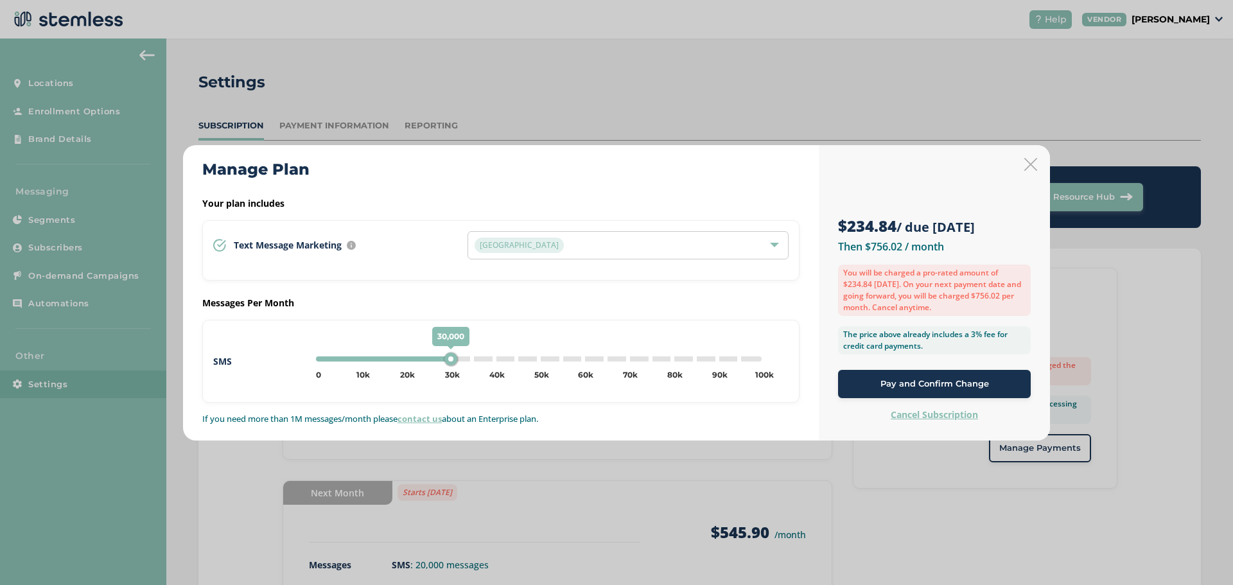
click at [925, 392] on button "Pay and Confirm Change" at bounding box center [934, 384] width 193 height 28
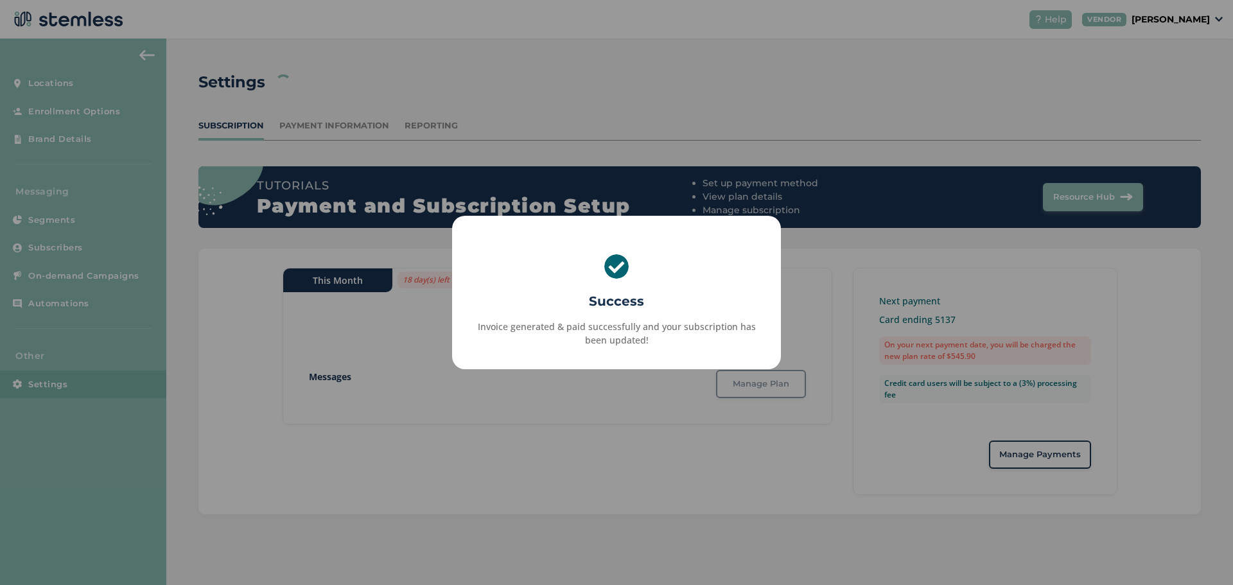
click at [794, 46] on div "× Success Invoice generated & paid successfully and your subscription has been …" at bounding box center [616, 292] width 1233 height 585
